Goal: Task Accomplishment & Management: Manage account settings

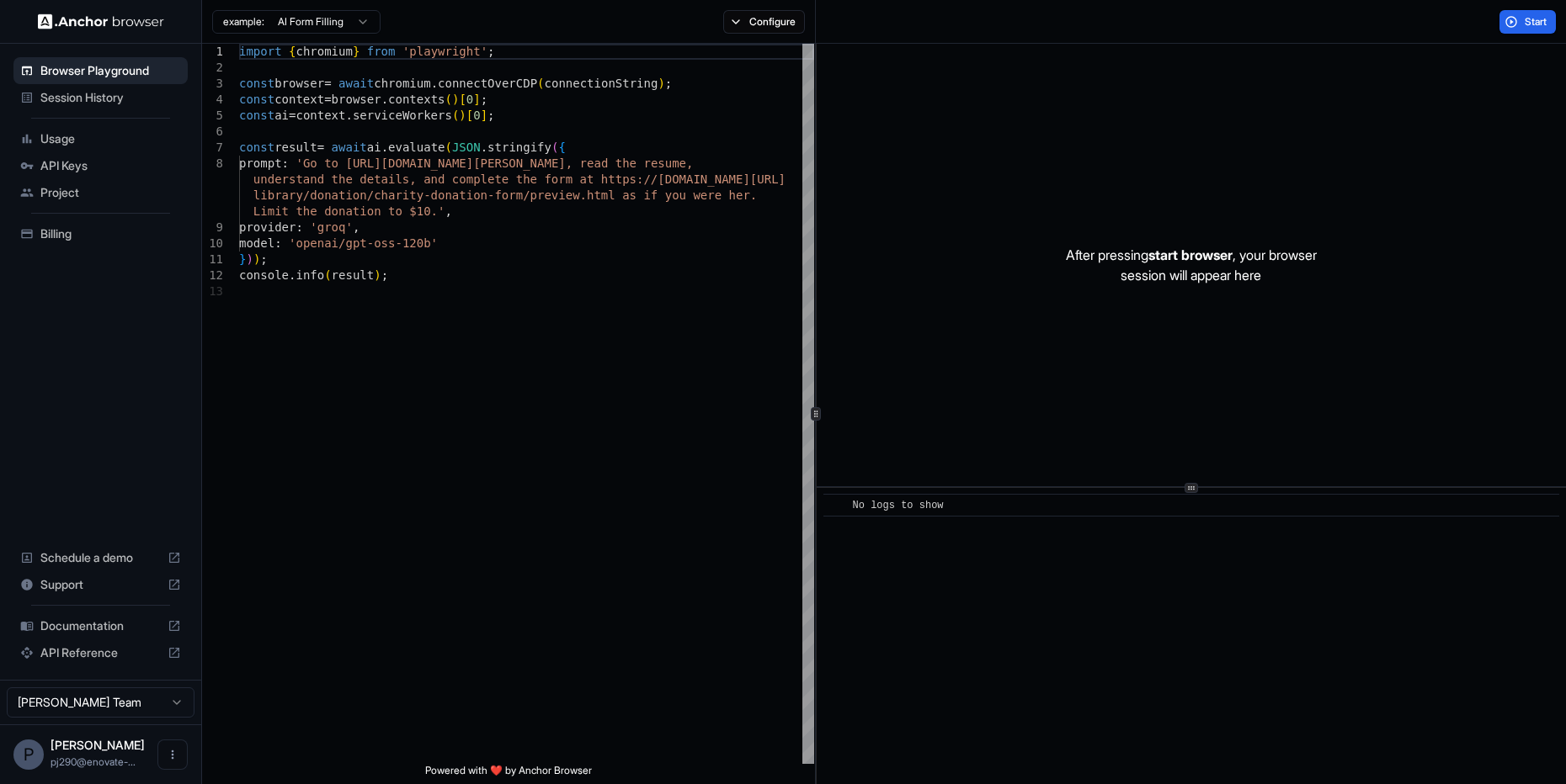
click at [129, 167] on span "API Keys" at bounding box center [111, 165] width 141 height 17
click at [131, 236] on span "Billing" at bounding box center [111, 233] width 141 height 17
